Goal: Find specific page/section: Find specific page/section

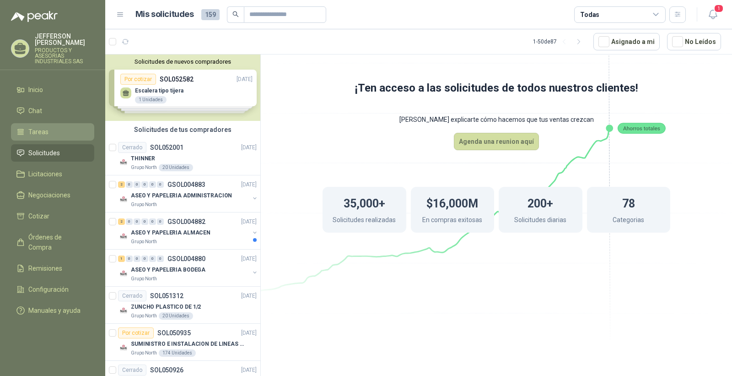
click at [56, 137] on li "Tareas" at bounding box center [52, 132] width 72 height 10
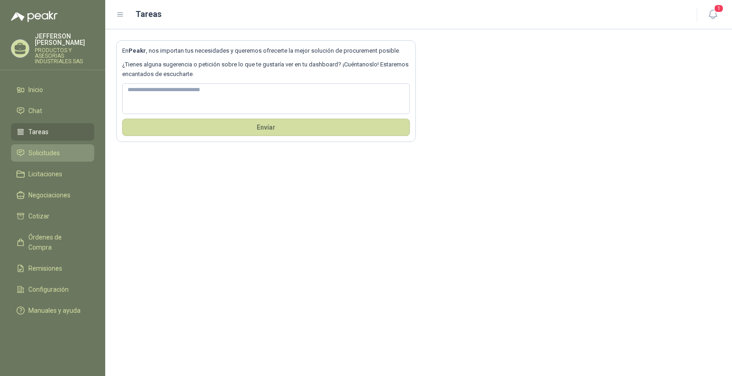
click at [40, 158] on span "Solicitudes" at bounding box center [44, 153] width 32 height 10
